Goal: Task Accomplishment & Management: Complete application form

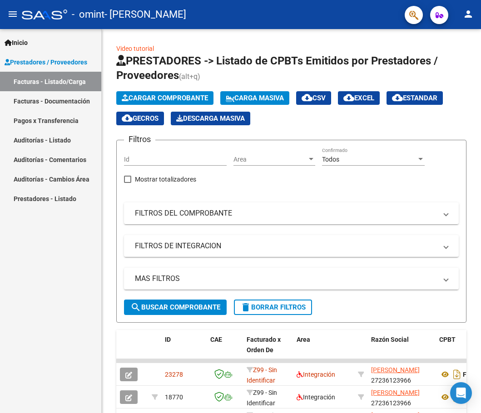
click at [47, 322] on div "Inicio Instructivos Contacto OS Prestadores / Proveedores Facturas - Listado/Ca…" at bounding box center [50, 221] width 101 height 384
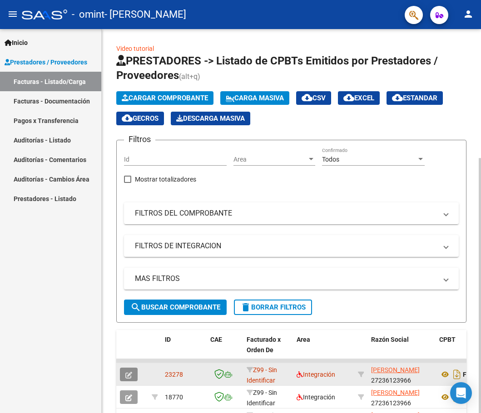
click at [123, 372] on button "button" at bounding box center [129, 375] width 18 height 14
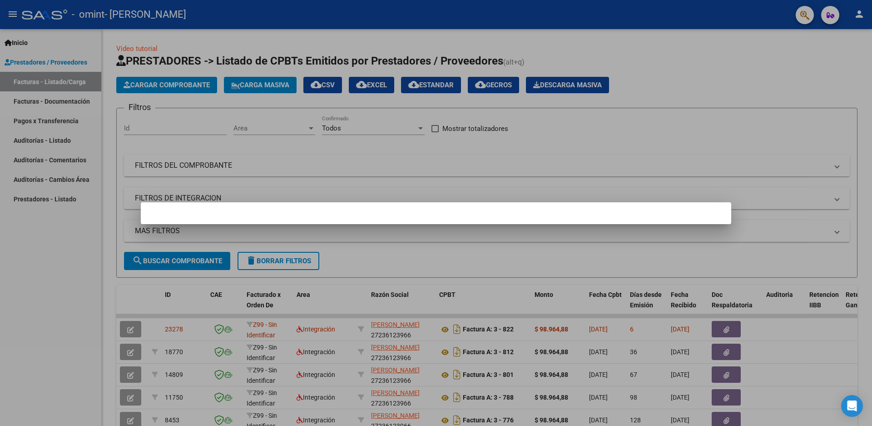
click at [60, 313] on div at bounding box center [436, 213] width 872 height 426
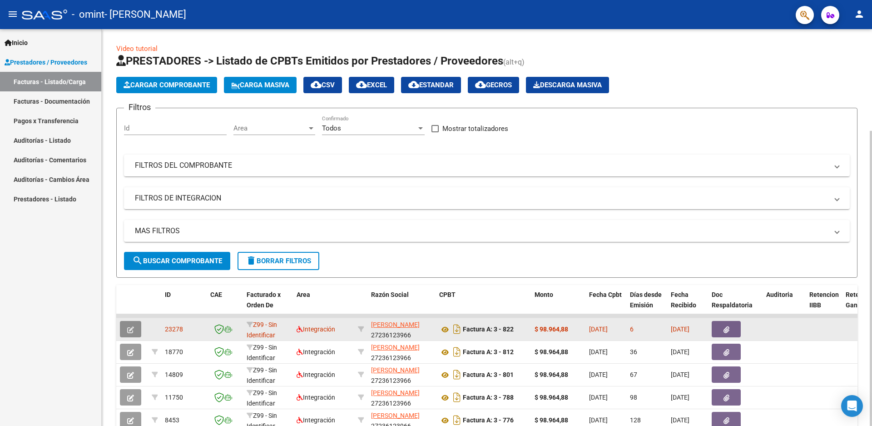
click at [129, 325] on span "button" at bounding box center [130, 329] width 7 height 8
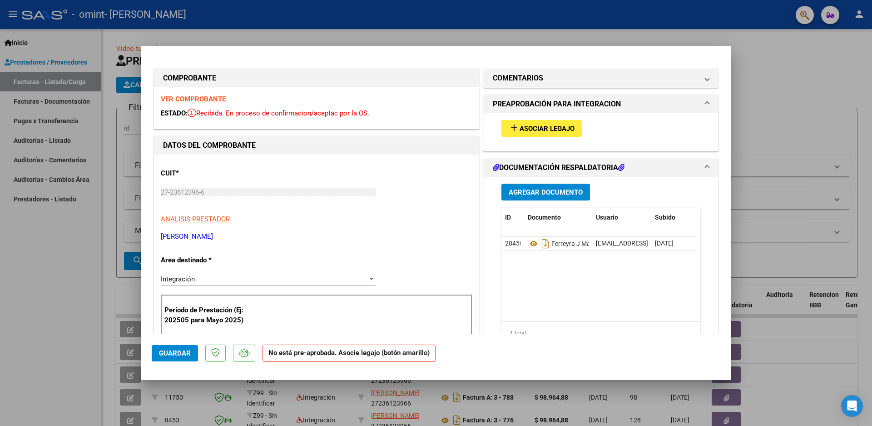
click at [481, 126] on mat-icon "add" at bounding box center [514, 127] width 11 height 11
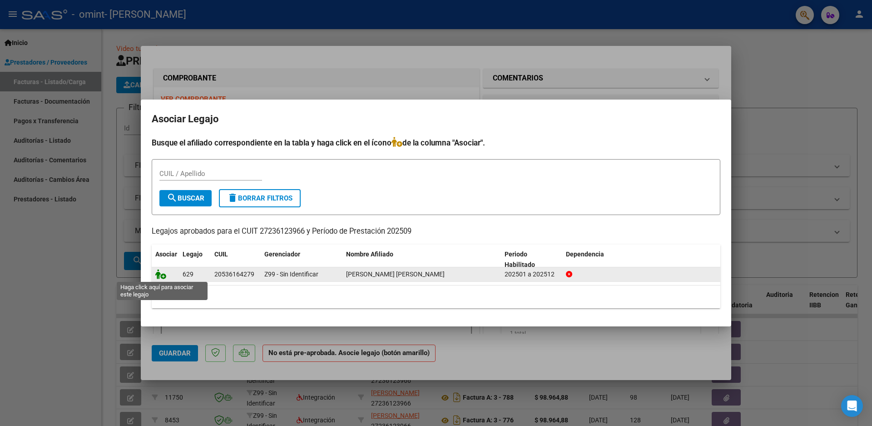
click at [162, 276] on icon at bounding box center [160, 274] width 11 height 10
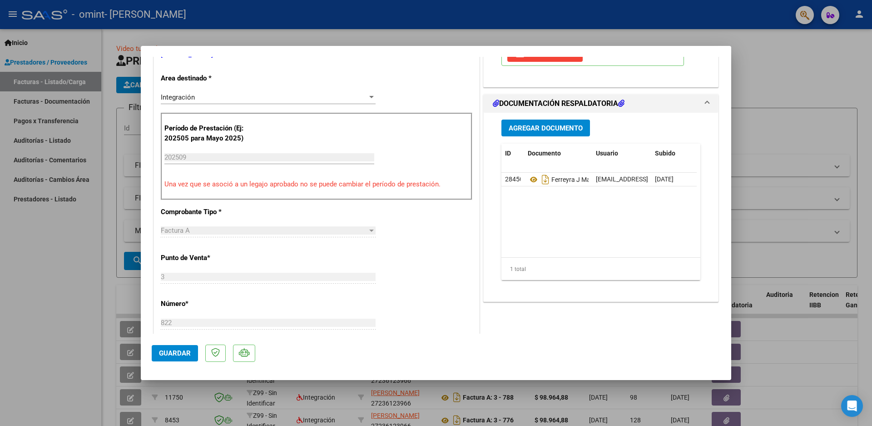
scroll to position [227, 0]
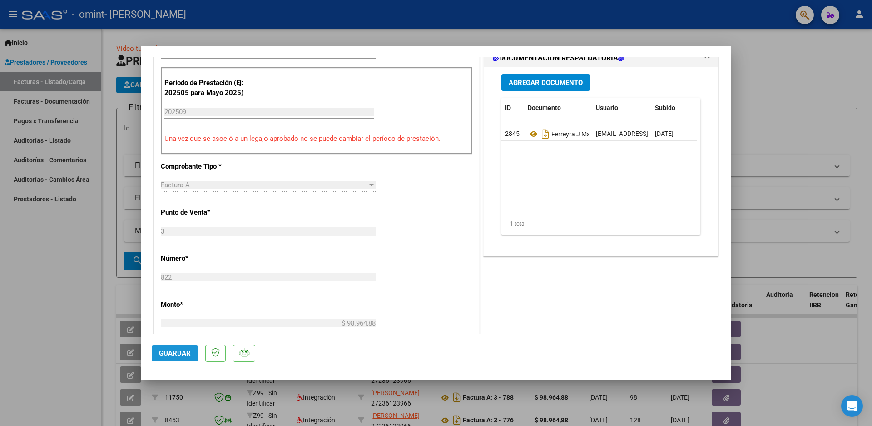
click at [172, 352] on span "Guardar" at bounding box center [175, 353] width 32 height 8
click at [60, 317] on div at bounding box center [436, 213] width 872 height 426
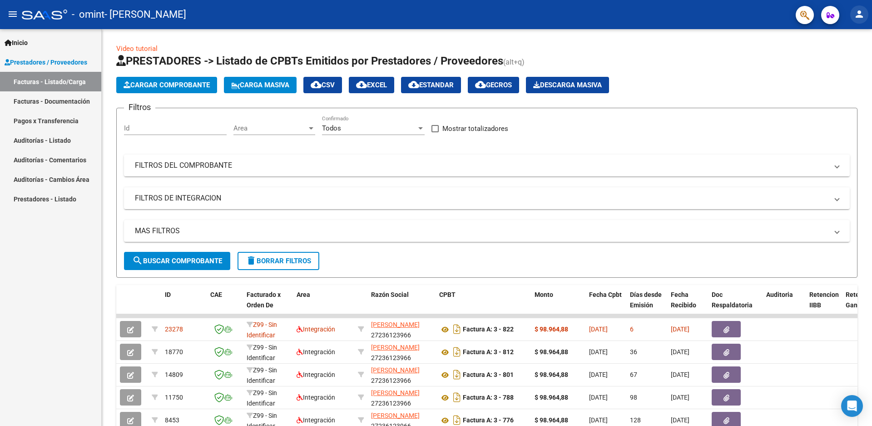
click at [481, 12] on mat-icon "person" at bounding box center [859, 14] width 11 height 11
click at [481, 59] on button "exit_to_app Salir" at bounding box center [840, 60] width 55 height 22
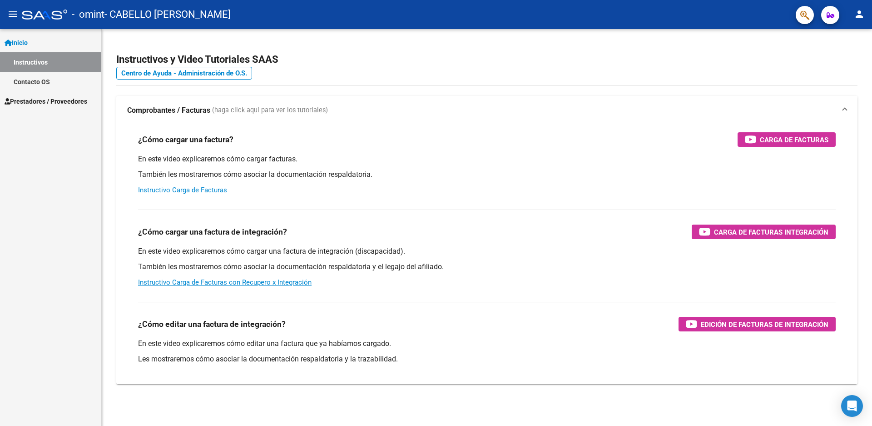
click at [40, 101] on span "Prestadores / Proveedores" at bounding box center [46, 101] width 83 height 10
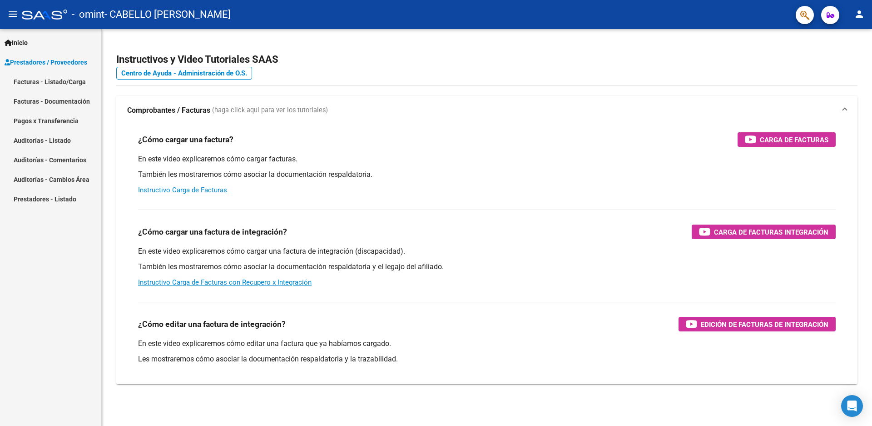
click at [38, 82] on link "Facturas - Listado/Carga" at bounding box center [50, 82] width 101 height 20
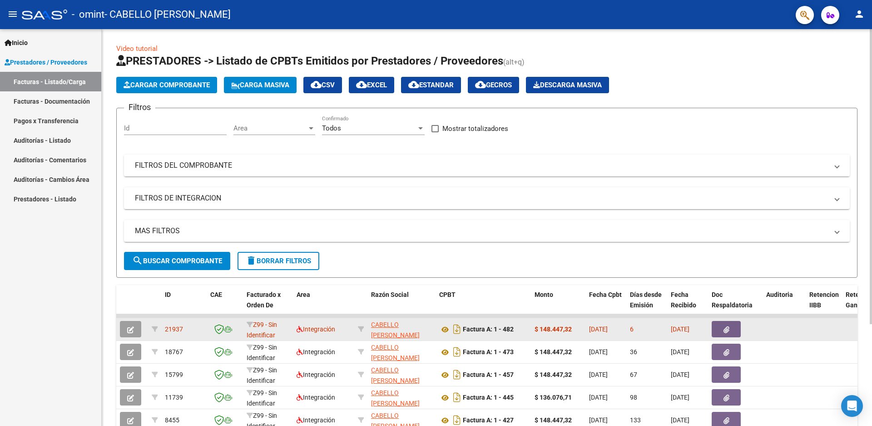
click at [129, 327] on icon "button" at bounding box center [130, 329] width 7 height 7
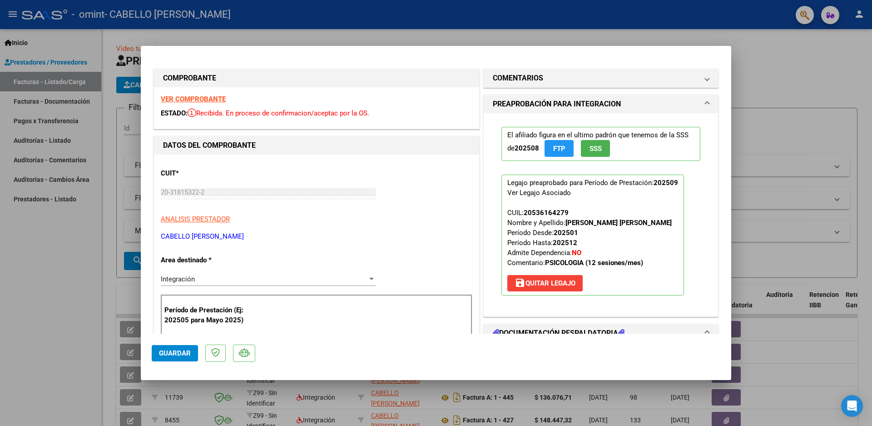
click at [617, 218] on p "Legajo preaprobado para Período de Prestación: 202509 Ver Legajo Asociado CUIL:…" at bounding box center [592, 234] width 183 height 121
click at [167, 349] on span "Guardar" at bounding box center [175, 353] width 32 height 8
click at [54, 322] on div at bounding box center [436, 213] width 872 height 426
